Goal: Task Accomplishment & Management: Manage account settings

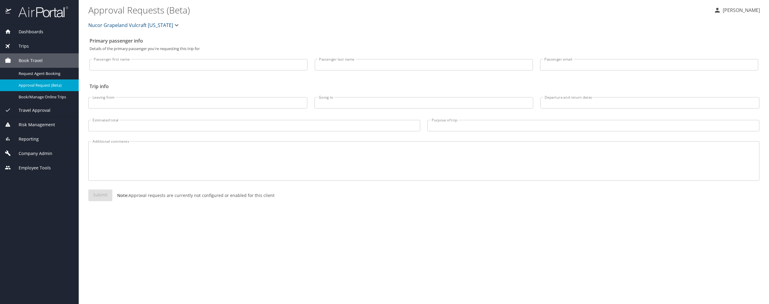
click at [32, 138] on span "Reporting" at bounding box center [25, 139] width 28 height 7
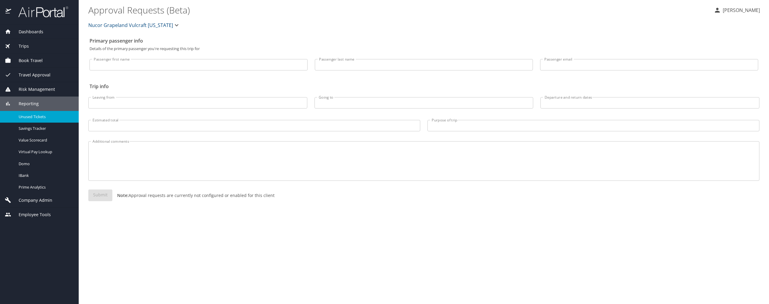
click at [42, 119] on span "Unused Tickets" at bounding box center [45, 117] width 53 height 6
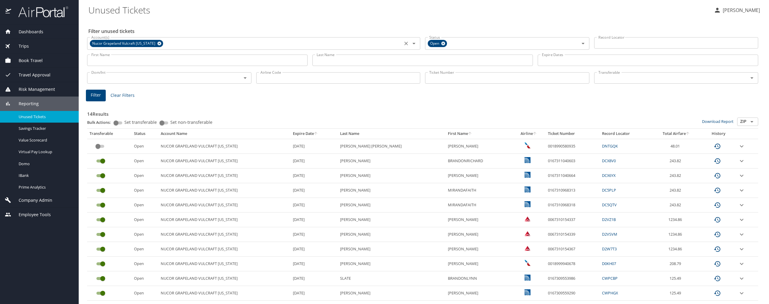
click at [157, 43] on icon at bounding box center [159, 44] width 4 height 4
click at [353, 61] on input "Last Name" at bounding box center [422, 60] width 220 height 11
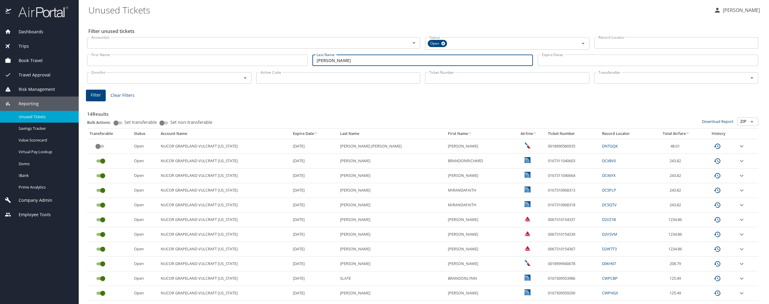
type input "[PERSON_NAME]"
click at [264, 79] on input "Airline Code" at bounding box center [338, 77] width 164 height 11
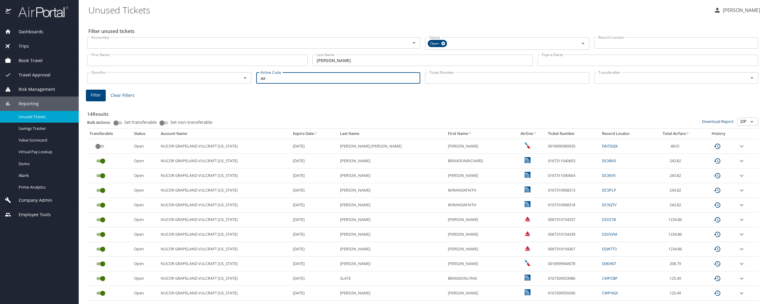
type input "aa"
drag, startPoint x: 183, startPoint y: 111, endPoint x: 160, endPoint y: 108, distance: 23.6
click at [183, 111] on h3 "14 Results" at bounding box center [422, 112] width 671 height 11
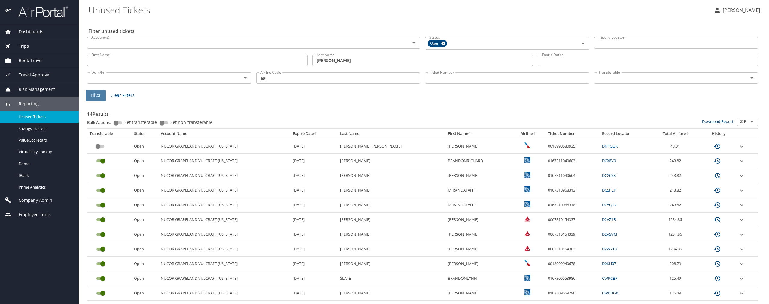
click at [101, 98] on button "Filter" at bounding box center [96, 96] width 20 height 12
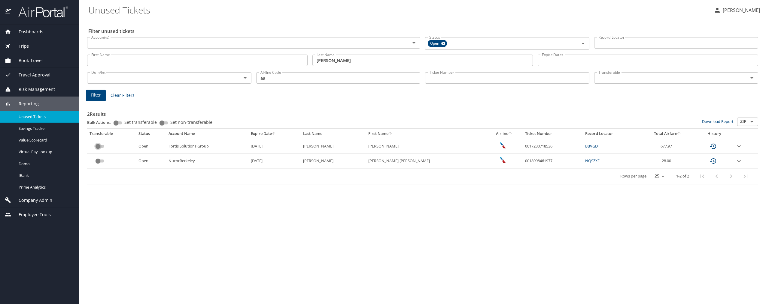
click at [99, 146] on input "custom pagination table" at bounding box center [98, 146] width 22 height 7
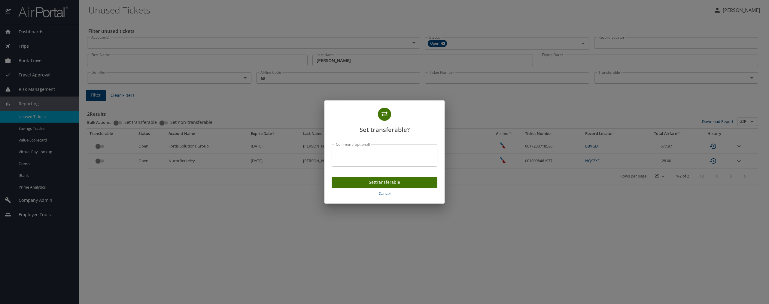
click at [372, 186] on span "Set transferable" at bounding box center [384, 183] width 96 height 8
